Goal: Manage account settings

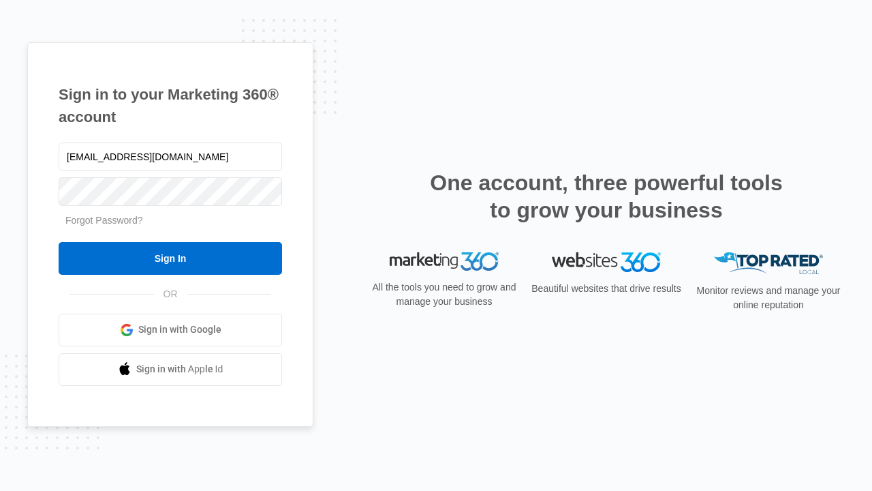
type input "dankie614@gmail.com"
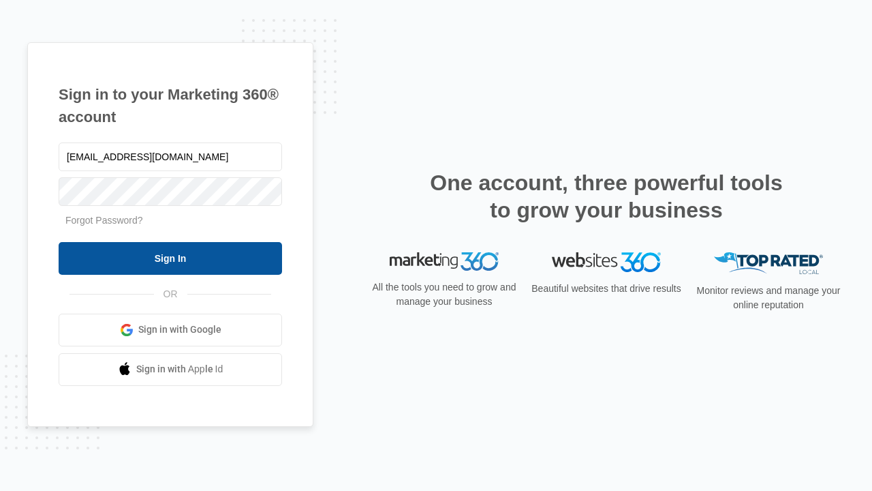
click at [170, 258] on input "Sign In" at bounding box center [171, 258] width 224 height 33
